Goal: Navigation & Orientation: Find specific page/section

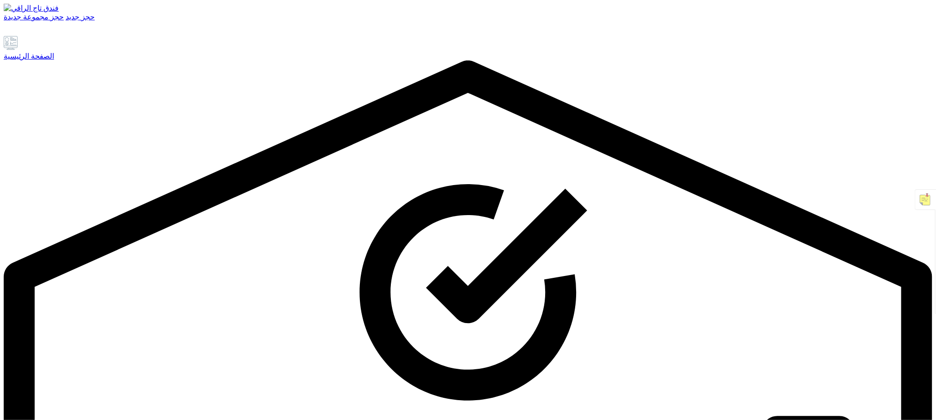
click at [53, 60] on font "الصفحة الرئيسية" at bounding box center [29, 56] width 50 height 8
click at [54, 60] on font "الصفحة الرئيسية" at bounding box center [29, 56] width 50 height 8
click at [43, 60] on font "الصفحة الرئيسية" at bounding box center [29, 56] width 50 height 8
